Goal: Task Accomplishment & Management: Use online tool/utility

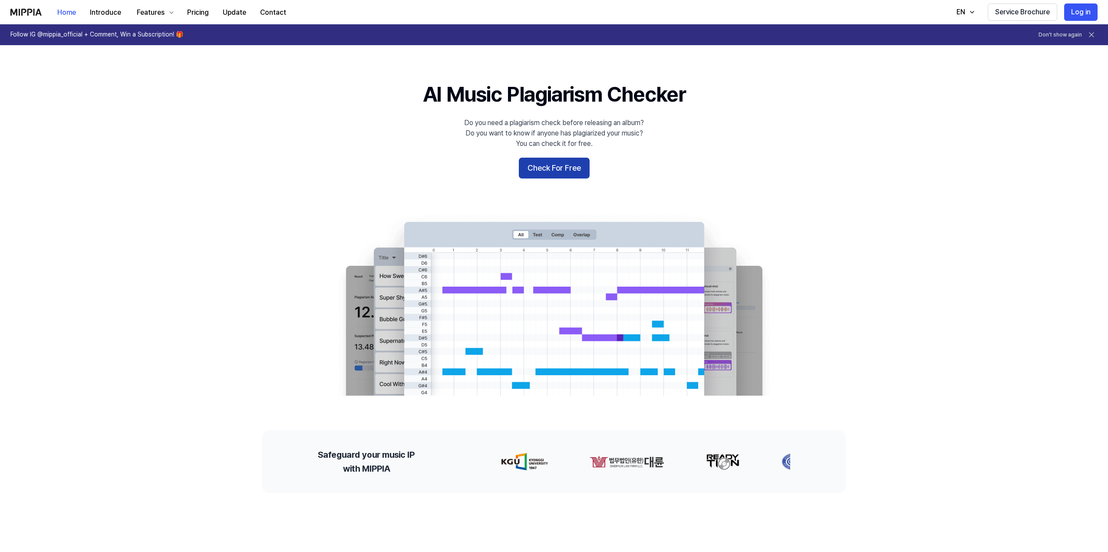
click at [557, 169] on button "Check For Free" at bounding box center [554, 168] width 71 height 21
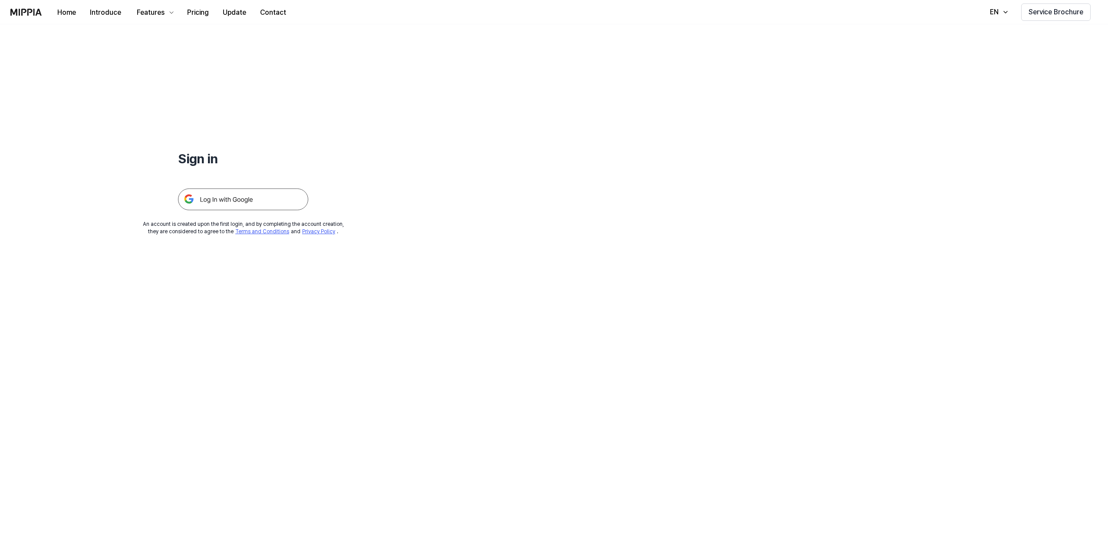
click at [262, 198] on img at bounding box center [243, 199] width 130 height 22
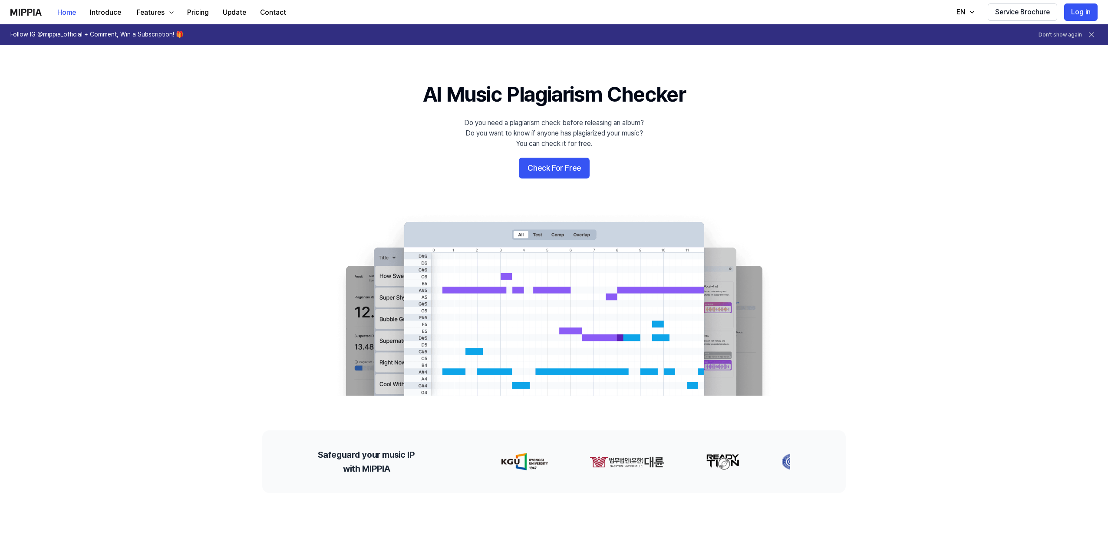
click at [1094, 36] on icon at bounding box center [1091, 34] width 9 height 9
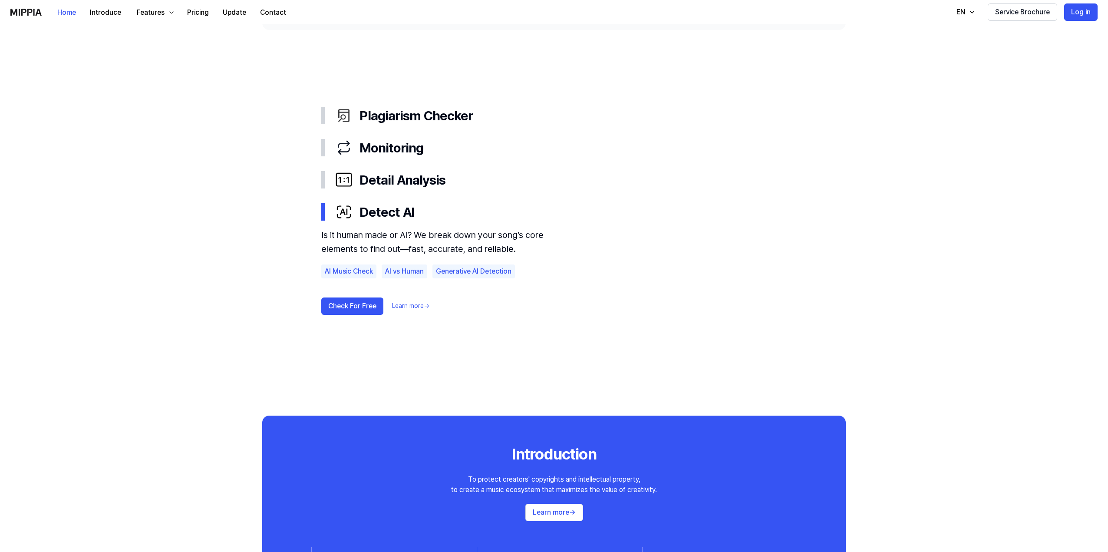
scroll to position [434, 0]
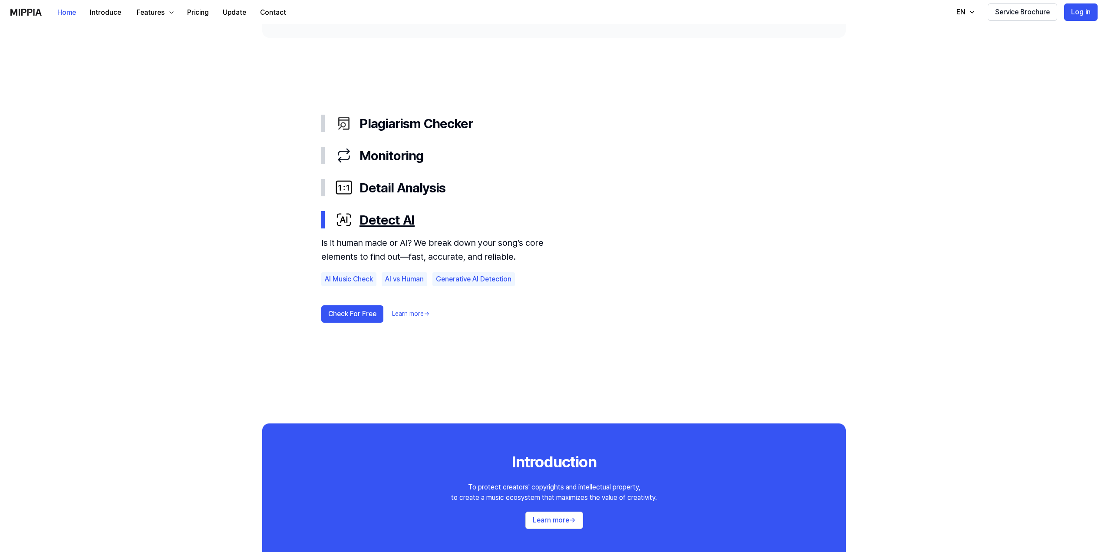
click at [377, 227] on div "Detect AI" at bounding box center [560, 219] width 451 height 18
click at [382, 217] on div "Detect AI" at bounding box center [560, 219] width 451 height 18
click at [347, 280] on div "AI Music Check" at bounding box center [348, 279] width 55 height 14
click at [332, 279] on div "AI Music Check" at bounding box center [348, 279] width 55 height 14
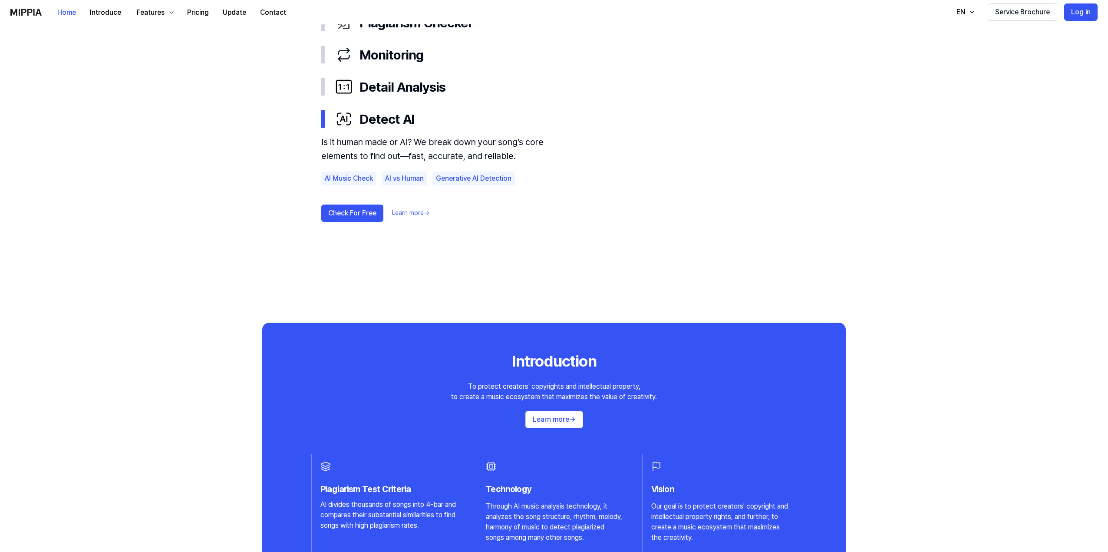
scroll to position [608, 0]
